Goal: Task Accomplishment & Management: Use online tool/utility

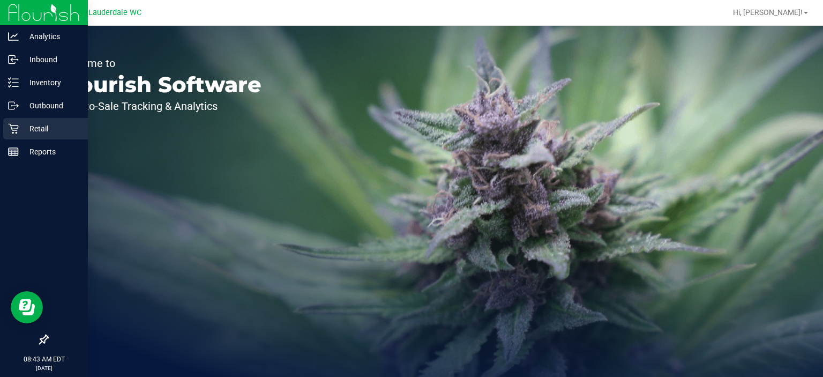
click at [26, 132] on p "Retail" at bounding box center [51, 128] width 64 height 13
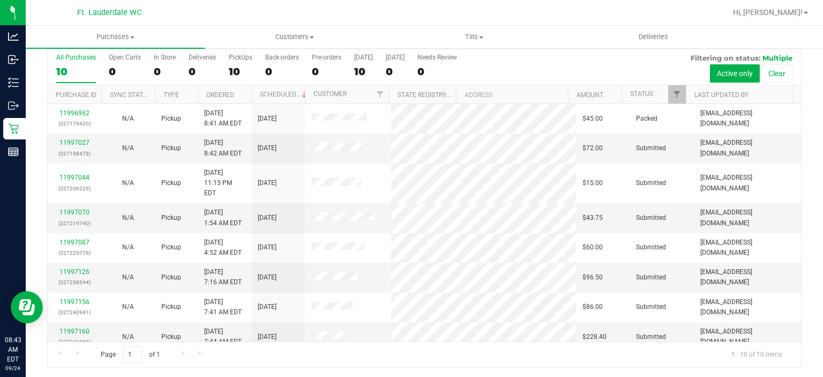
scroll to position [58, 0]
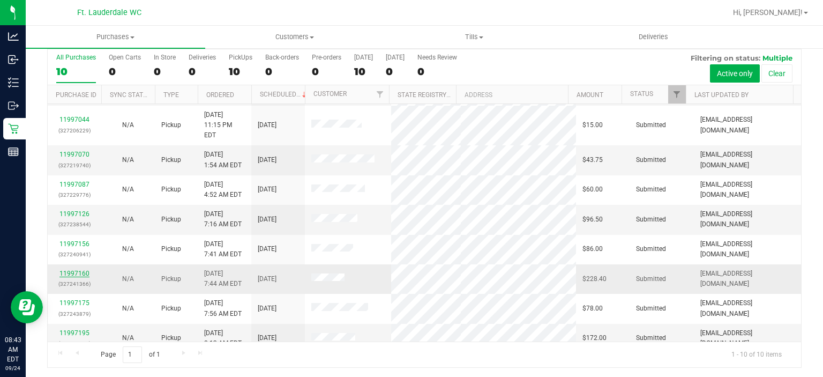
click at [73, 270] on link "11997160" at bounding box center [74, 274] width 30 height 8
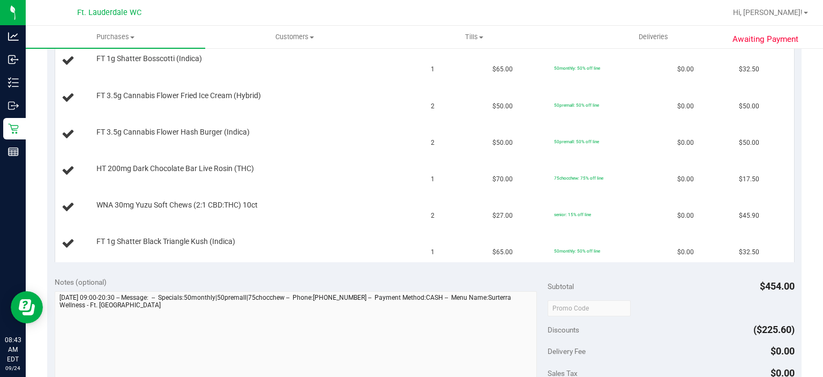
scroll to position [301, 0]
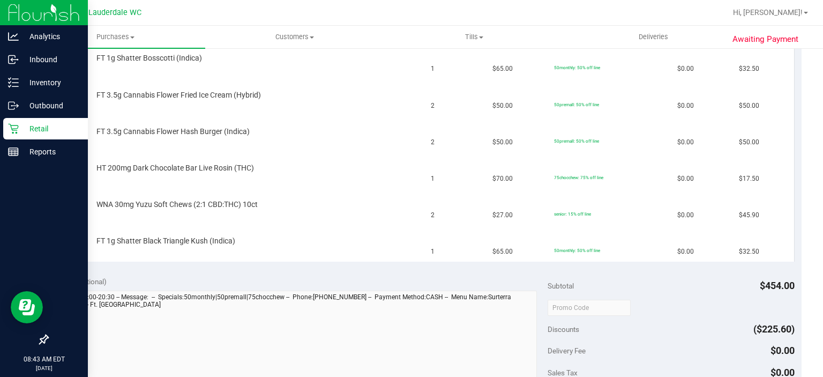
click at [17, 118] on div "Retail" at bounding box center [45, 128] width 85 height 21
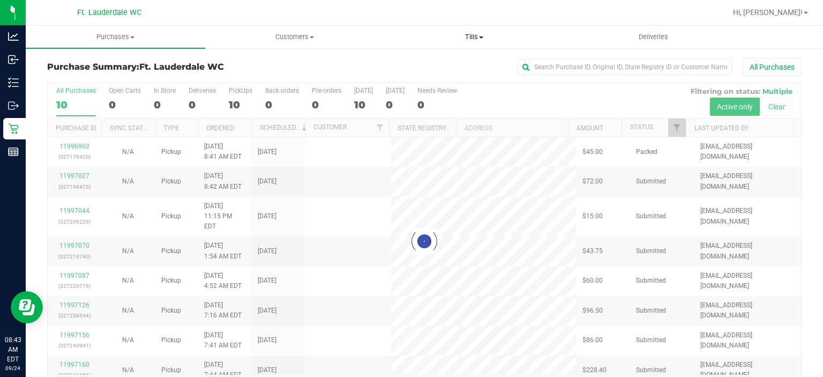
click at [476, 38] on span "Tills" at bounding box center [474, 37] width 178 height 10
click at [453, 63] on span "Manage tills" at bounding box center [421, 64] width 72 height 9
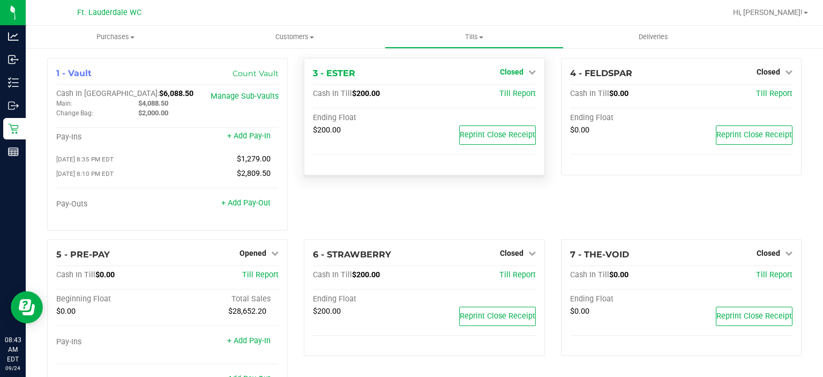
click at [521, 72] on link "Closed" at bounding box center [518, 72] width 36 height 9
click at [505, 97] on link "Open Till" at bounding box center [511, 94] width 28 height 9
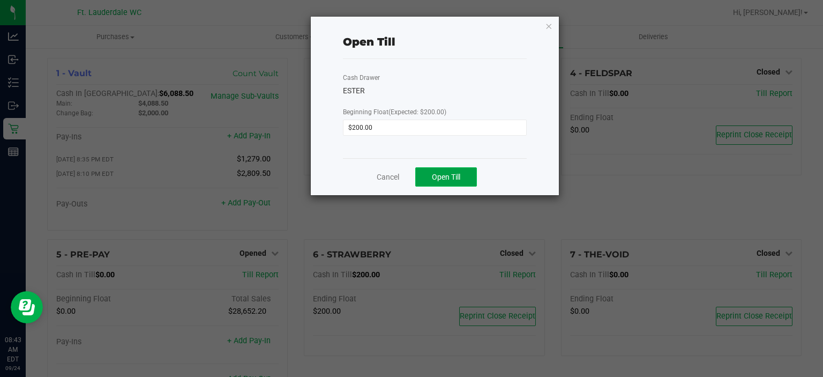
click at [444, 177] on span "Open Till" at bounding box center [446, 177] width 28 height 9
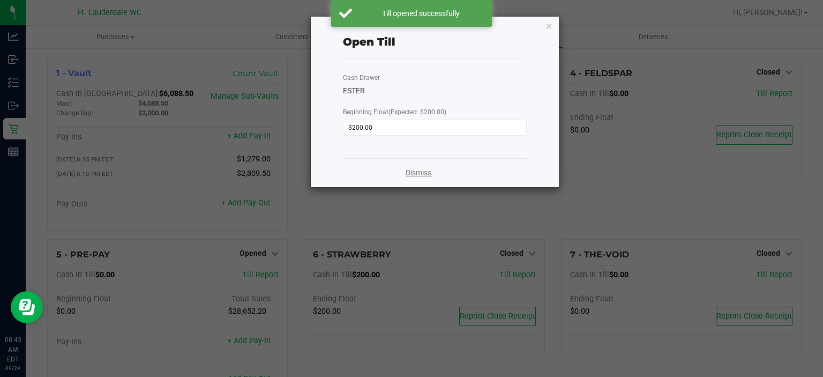
click at [423, 169] on link "Dismiss" at bounding box center [419, 172] width 26 height 11
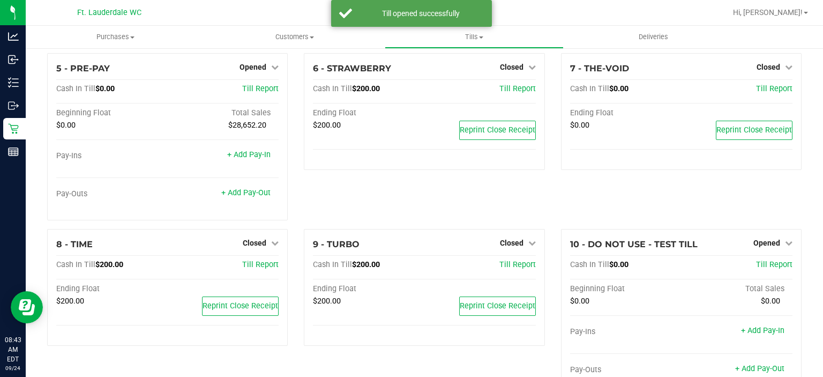
scroll to position [187, 0]
click at [513, 242] on span "Closed" at bounding box center [512, 242] width 24 height 9
click at [495, 270] on div "Open Till" at bounding box center [511, 264] width 79 height 13
click at [497, 267] on link "Open Till" at bounding box center [511, 264] width 28 height 9
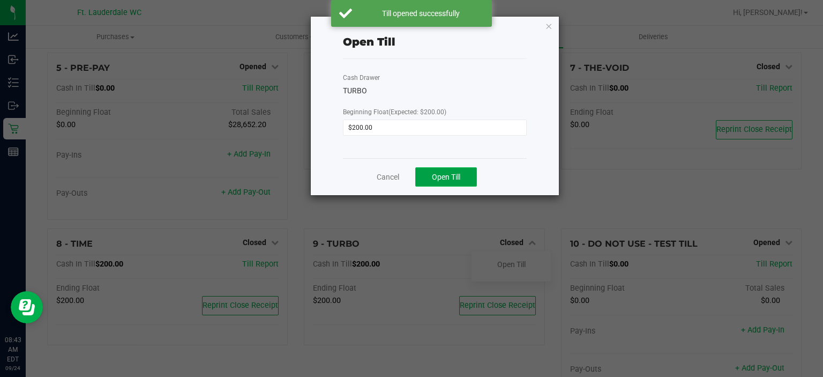
click at [453, 168] on button "Open Till" at bounding box center [446, 176] width 62 height 19
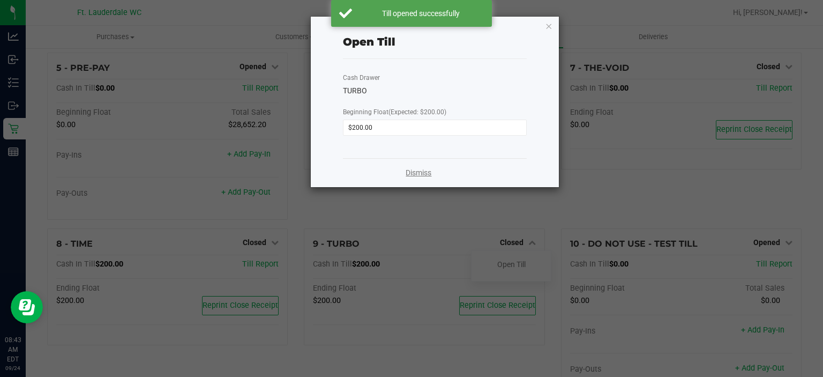
click at [416, 173] on link "Dismiss" at bounding box center [419, 172] width 26 height 11
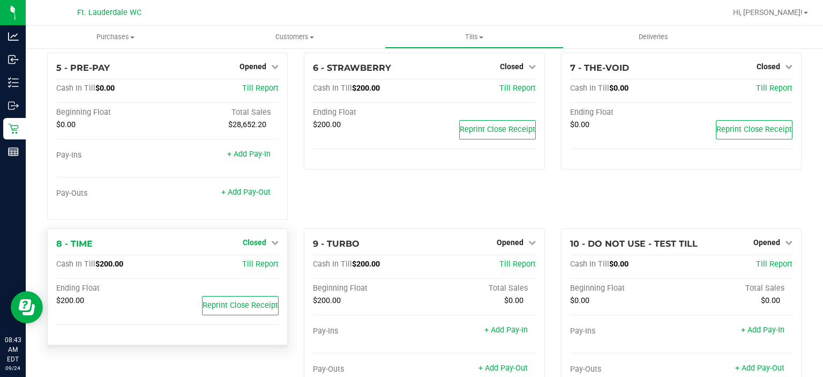
click at [264, 242] on link "Closed" at bounding box center [261, 242] width 36 height 9
click at [262, 261] on link "Open Till" at bounding box center [254, 264] width 28 height 9
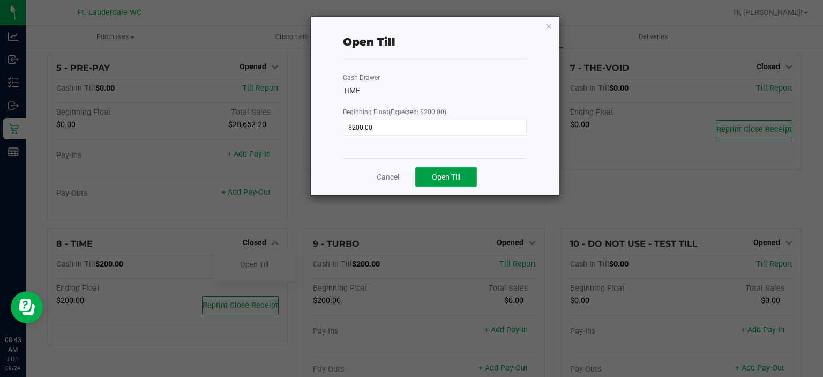
click at [427, 182] on button "Open Till" at bounding box center [446, 176] width 62 height 19
